Goal: Task Accomplishment & Management: Use online tool/utility

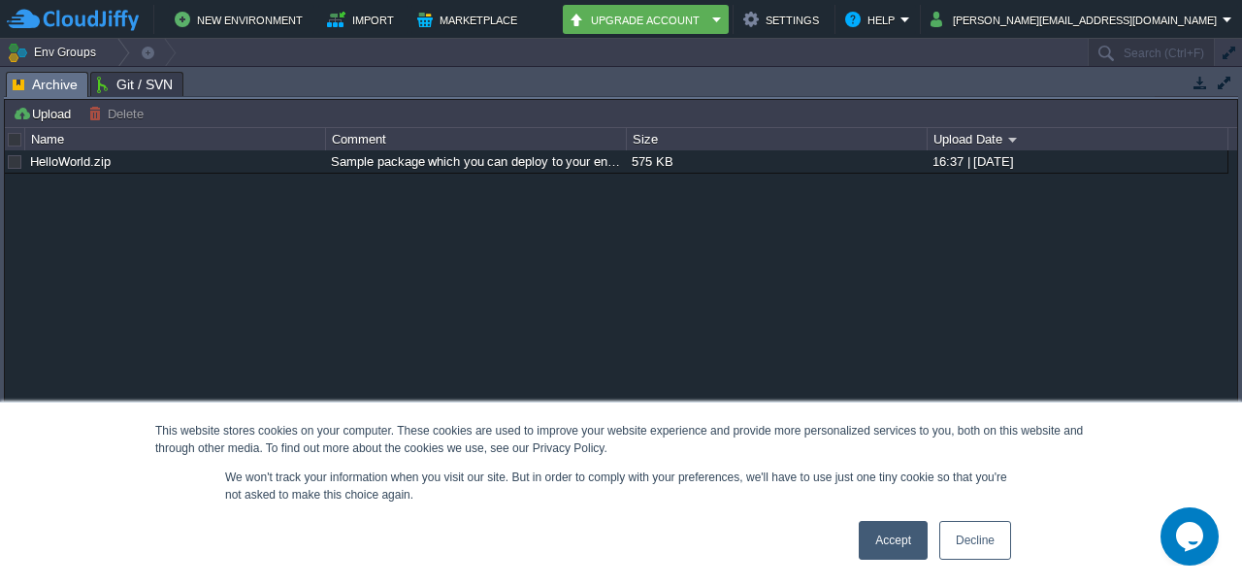
drag, startPoint x: 877, startPoint y: 541, endPoint x: 759, endPoint y: 197, distance: 363.4
click at [877, 541] on link "Accept" at bounding box center [893, 540] width 69 height 39
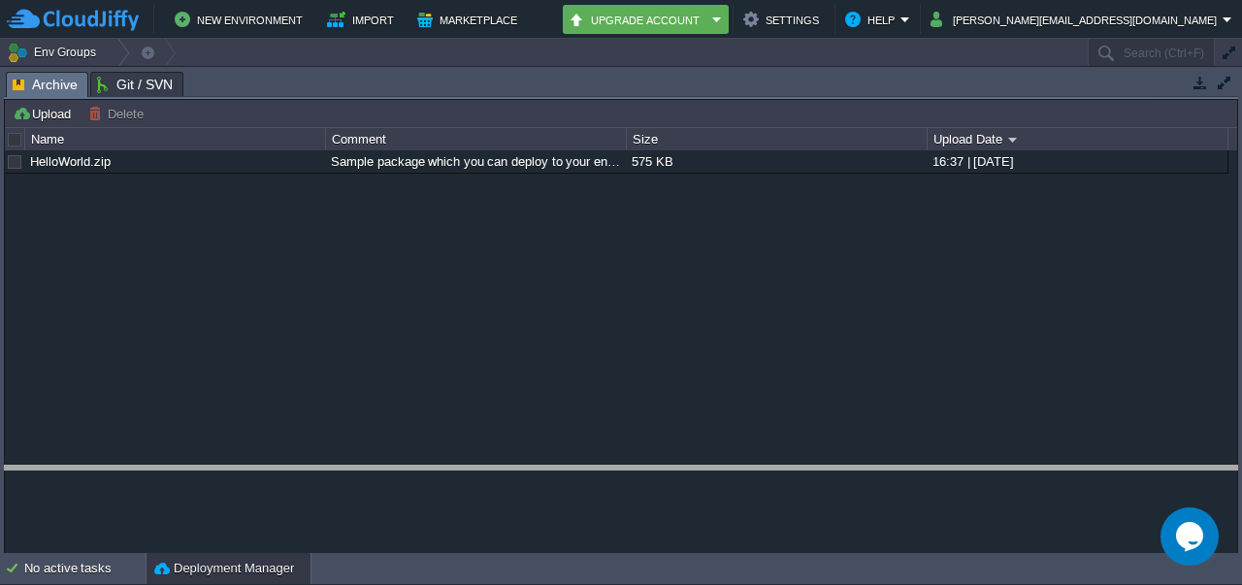
drag, startPoint x: 594, startPoint y: 80, endPoint x: 598, endPoint y: 474, distance: 394.0
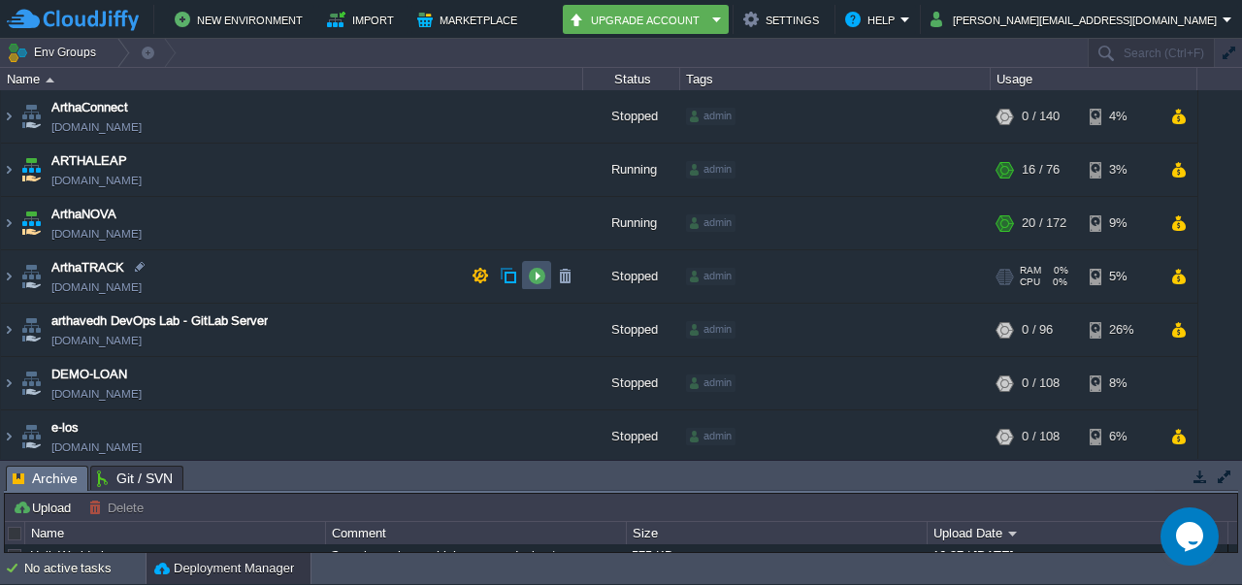
click at [535, 267] on button "button" at bounding box center [536, 275] width 17 height 17
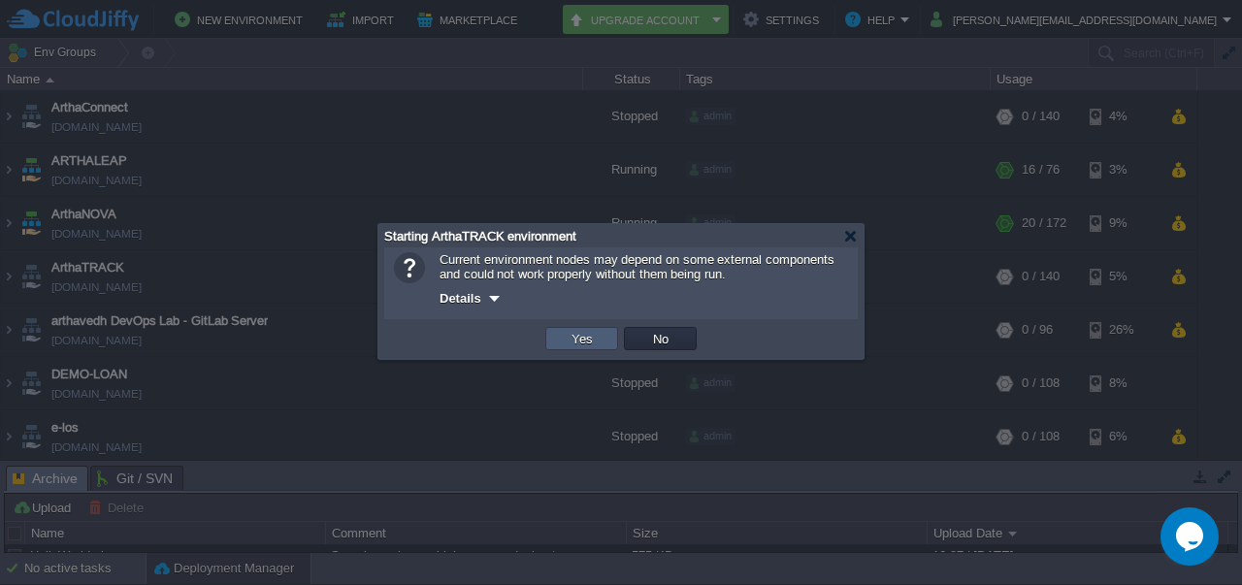
click at [565, 336] on td "Yes" at bounding box center [581, 338] width 73 height 23
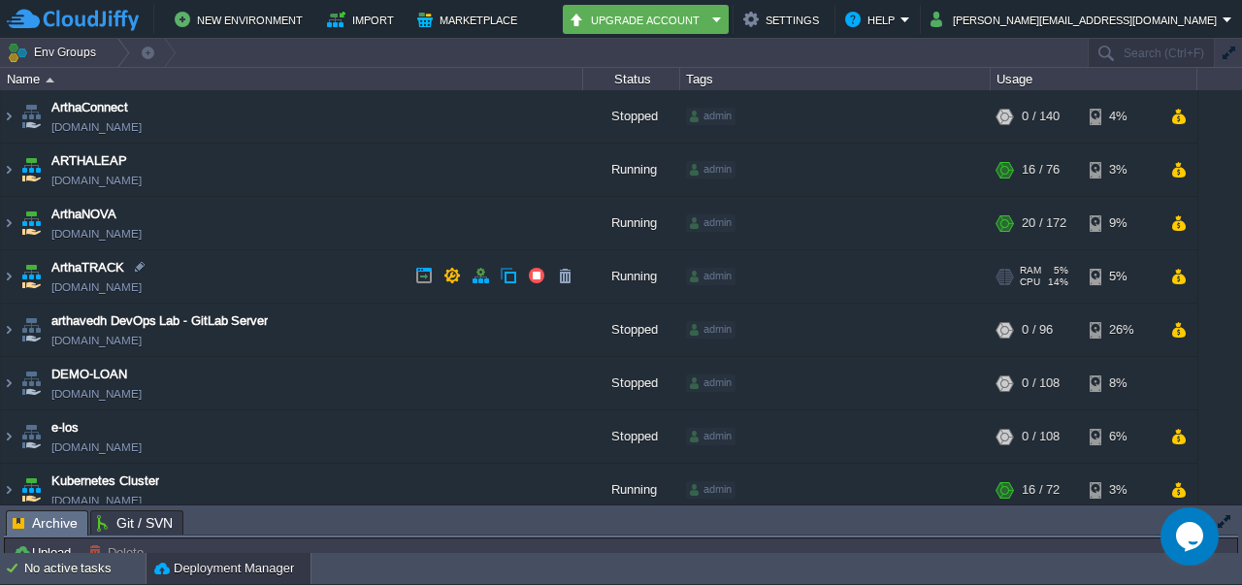
click at [88, 284] on link "[DOMAIN_NAME]" at bounding box center [96, 287] width 90 height 19
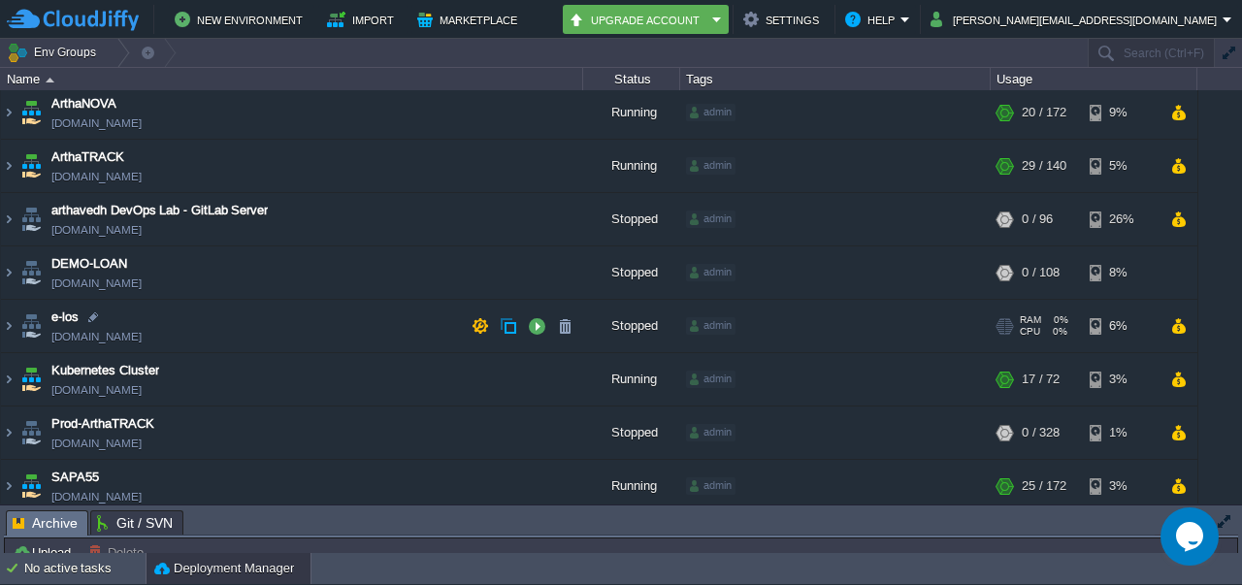
scroll to position [170, 0]
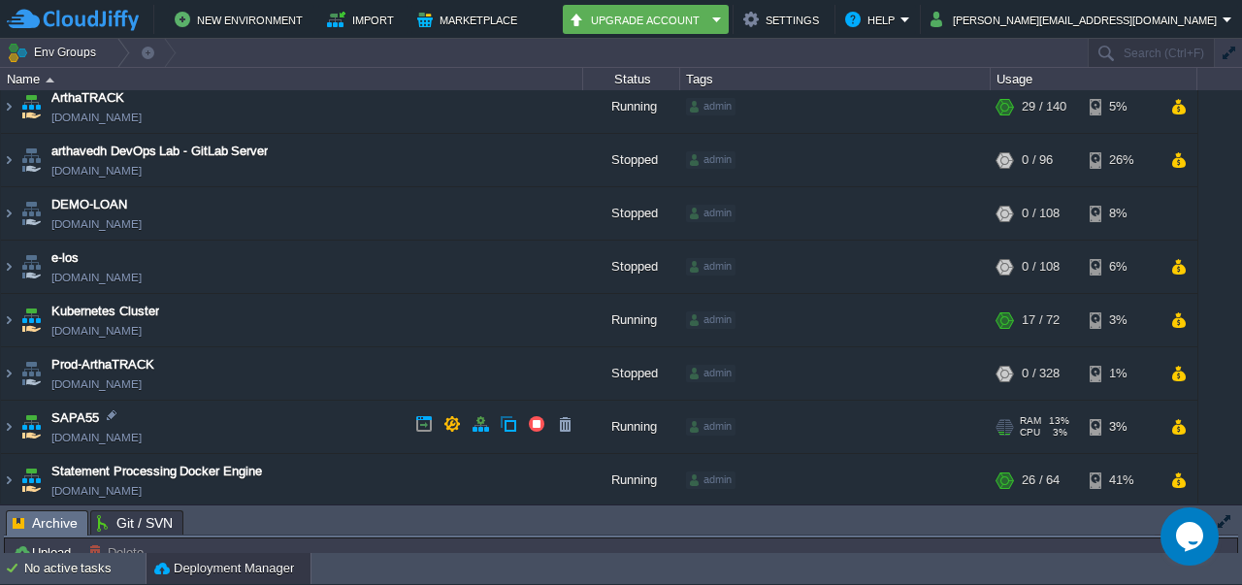
click at [111, 428] on link "[DOMAIN_NAME]" at bounding box center [96, 437] width 90 height 19
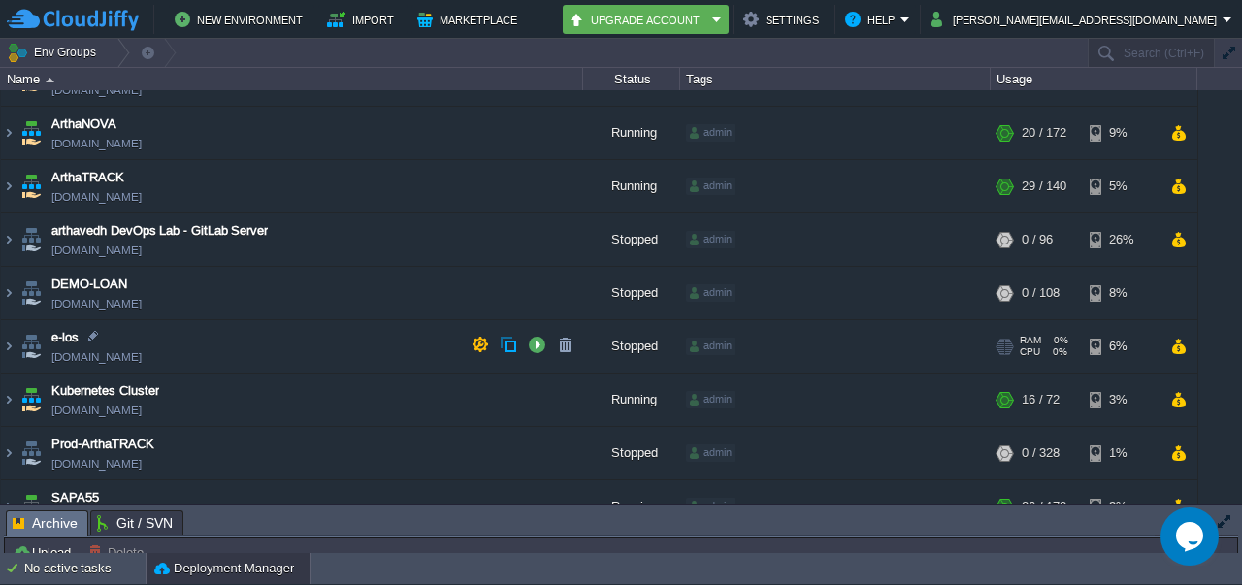
scroll to position [88, 0]
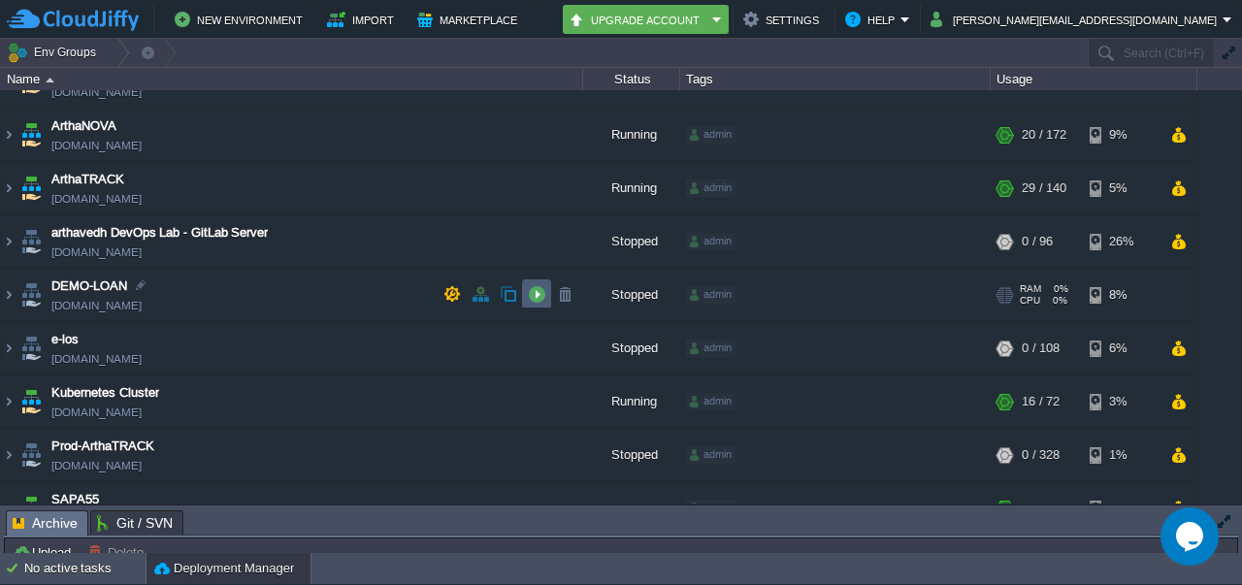
click at [525, 286] on td at bounding box center [536, 293] width 29 height 29
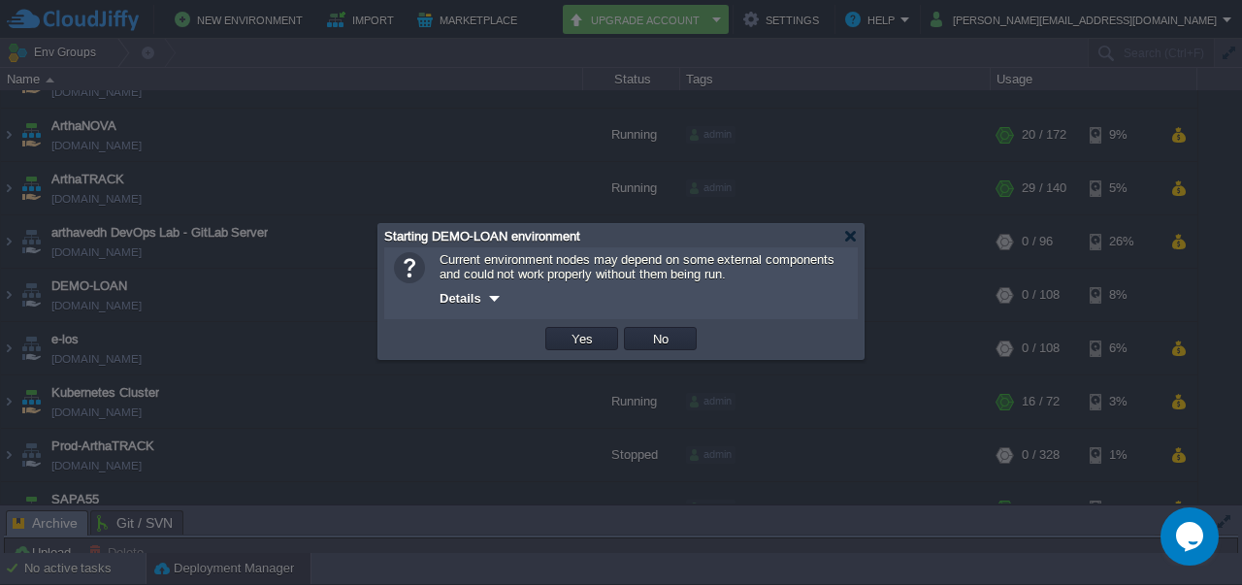
click at [565, 325] on div "OK Yes No Cancel" at bounding box center [621, 339] width 474 height 40
click at [576, 352] on td "Yes" at bounding box center [581, 338] width 79 height 29
click at [578, 335] on button "Yes" at bounding box center [582, 338] width 33 height 17
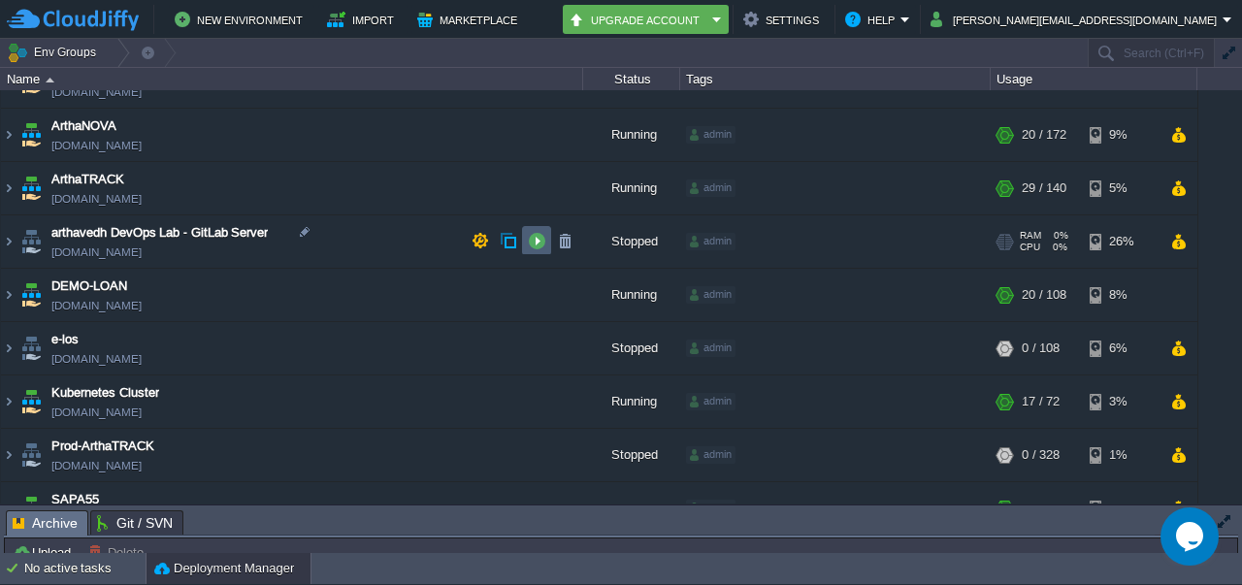
click at [523, 242] on td at bounding box center [536, 240] width 29 height 29
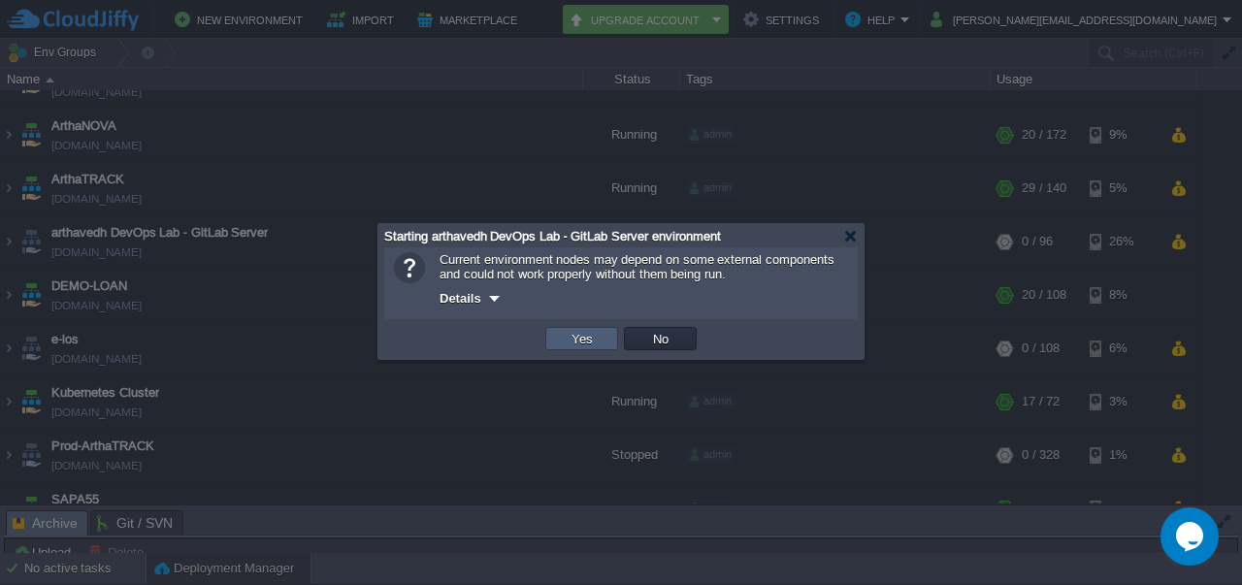
click at [545, 340] on td "Yes" at bounding box center [581, 338] width 73 height 23
